Goal: Navigation & Orientation: Find specific page/section

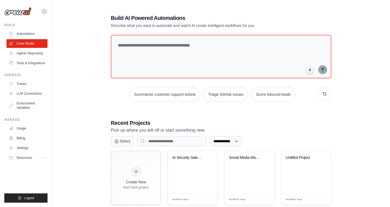
scroll to position [10, 0]
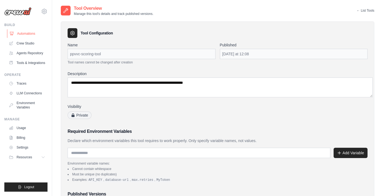
click at [23, 30] on link "Automations" at bounding box center [27, 33] width 41 height 9
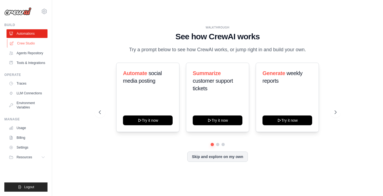
click at [23, 42] on link "Crew Studio" at bounding box center [27, 43] width 41 height 9
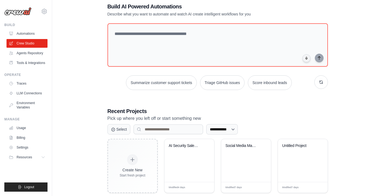
scroll to position [12, 0]
